Goal: Transaction & Acquisition: Purchase product/service

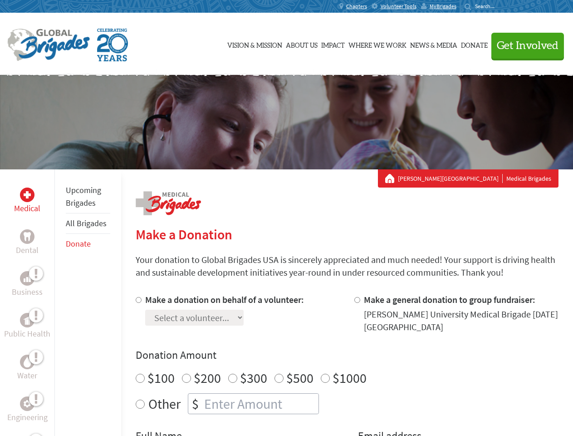
click at [501, 6] on div "Search for:" at bounding box center [483, 6] width 36 height 7
click at [524, 45] on span "Get Involved" at bounding box center [528, 45] width 62 height 11
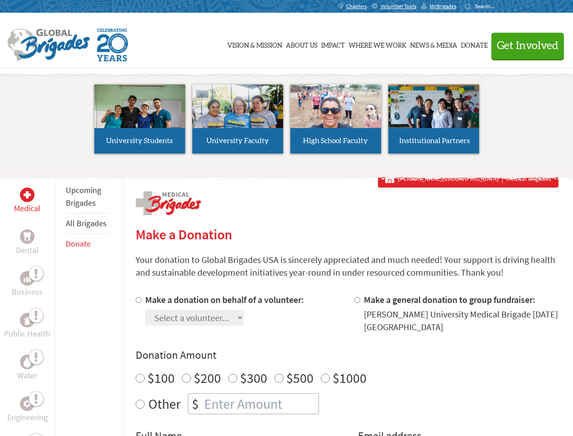
click at [287, 122] on li "High School Faculty" at bounding box center [336, 118] width 98 height 83
click at [60, 302] on div "Upcoming Brigades All Brigades Donate" at bounding box center [87, 387] width 67 height 436
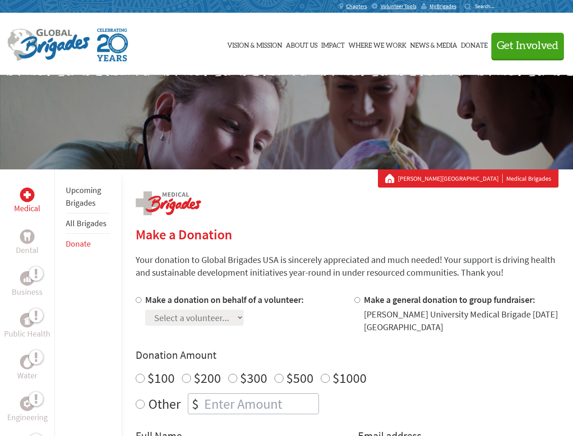
click at [347, 364] on div "Donation Amount $100 $200 $300 $500 $1000 Other $" at bounding box center [347, 381] width 423 height 66
click at [137, 299] on input "Make a donation on behalf of a volunteer:" at bounding box center [139, 300] width 6 height 6
radio input "true"
click at [357, 299] on input "Make a general donation to group fundraiser:" at bounding box center [357, 300] width 6 height 6
radio input "true"
